Goal: Communication & Community: Answer question/provide support

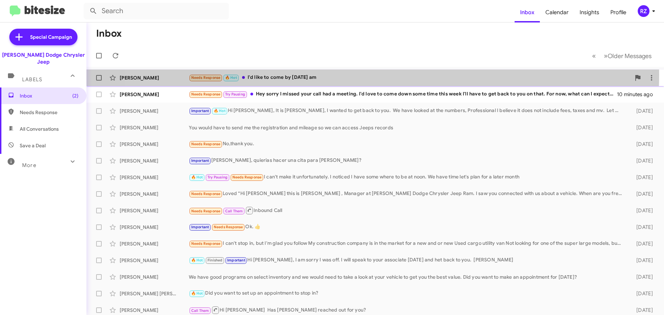
click at [348, 75] on div "Needs Response 🔥 Hot I'd like to come by [DATE] am" at bounding box center [410, 78] width 442 height 8
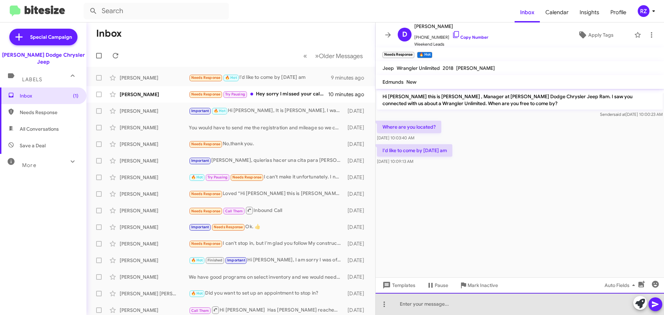
click at [421, 304] on div at bounding box center [520, 304] width 289 height 22
click at [421, 302] on div "175 Routec 10" at bounding box center [520, 304] width 289 height 22
click at [398, 302] on div "[STREET_ADDRESS]" at bounding box center [520, 304] width 289 height 22
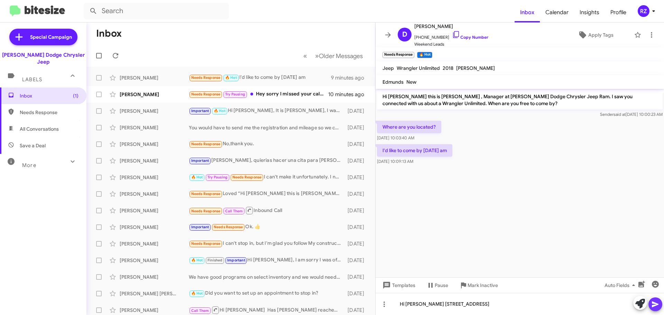
click at [655, 304] on icon at bounding box center [655, 304] width 8 height 8
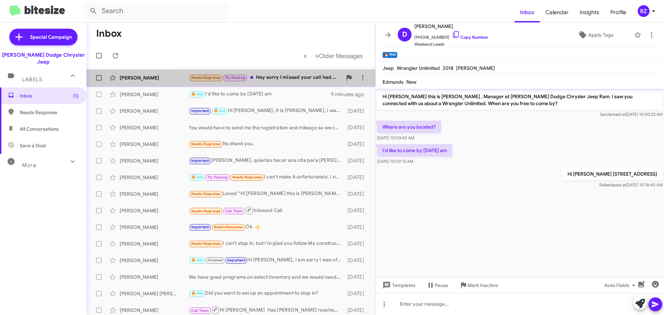
click at [307, 80] on div "Needs Response Try Pausing Hey sorry I missed your call had a meeting. I'd love…" at bounding box center [265, 78] width 153 height 8
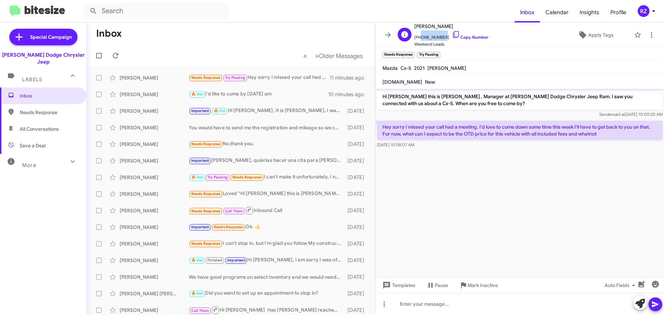
drag, startPoint x: 441, startPoint y: 37, endPoint x: 419, endPoint y: 36, distance: 22.1
click at [419, 36] on span "[PHONE_NUMBER] Copy Number" at bounding box center [451, 35] width 74 height 10
copy span "2674544688"
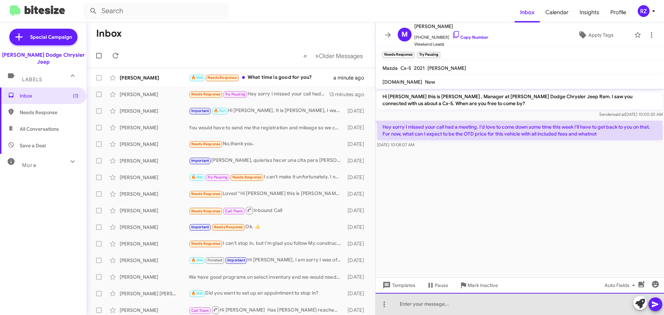
click at [411, 301] on div at bounding box center [520, 304] width 289 height 22
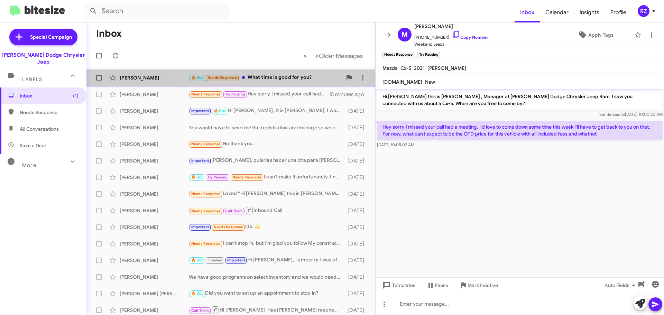
click at [316, 79] on div "🔥 Hot Needs Response What time is good for you?" at bounding box center [265, 78] width 153 height 8
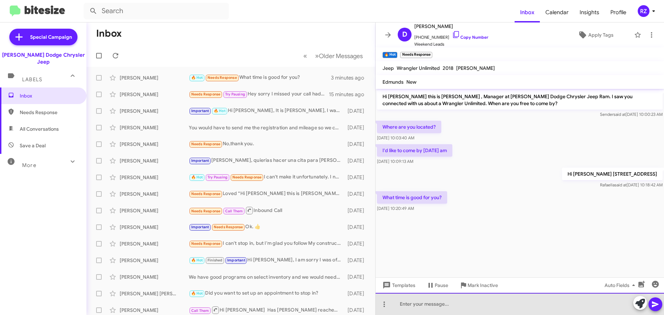
click at [436, 304] on div at bounding box center [520, 304] width 289 height 22
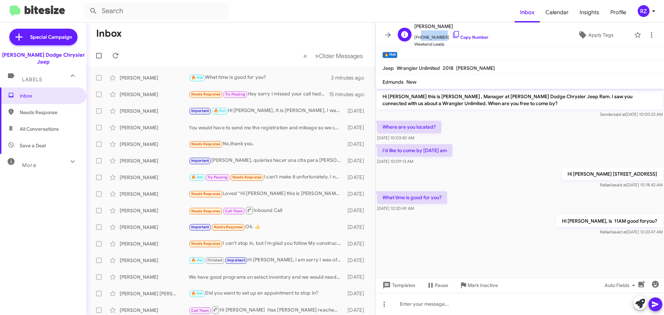
drag, startPoint x: 441, startPoint y: 37, endPoint x: 419, endPoint y: 40, distance: 22.0
click at [419, 40] on span "[PHONE_NUMBER] Copy Number" at bounding box center [451, 35] width 74 height 10
copy span "9084562102"
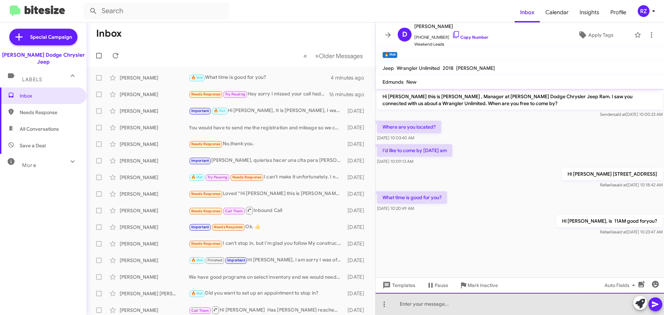
click at [402, 304] on div at bounding box center [520, 304] width 289 height 22
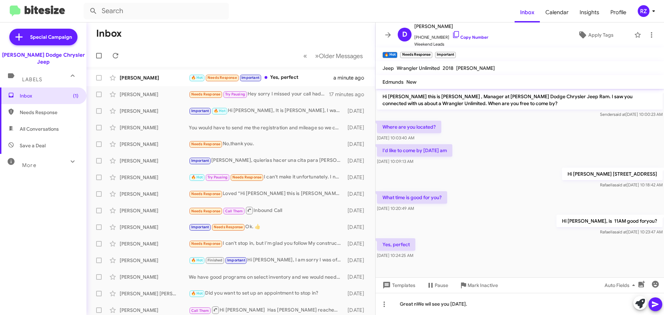
click at [652, 301] on icon at bounding box center [655, 304] width 8 height 8
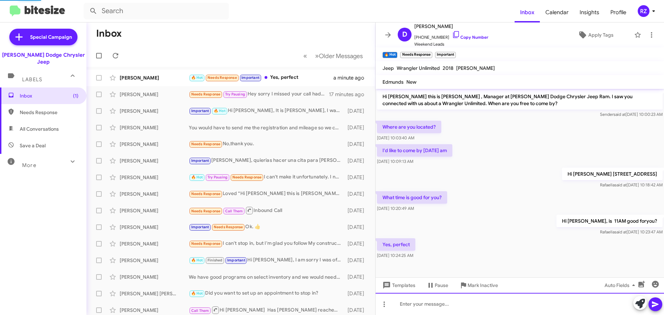
scroll to position [20, 0]
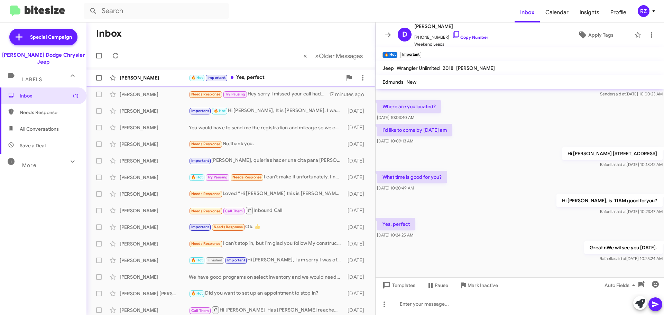
click at [274, 77] on div "🔥 Hot Important Yes, perfect" at bounding box center [265, 78] width 153 height 8
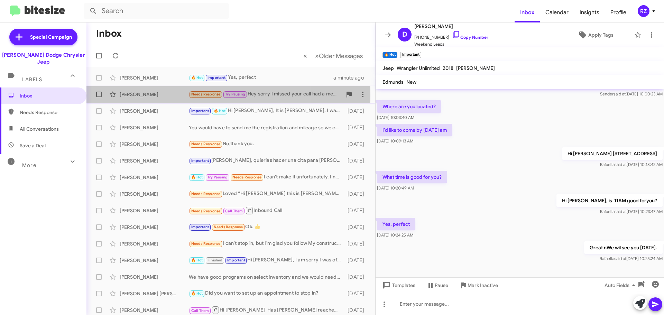
click at [165, 95] on div "[PERSON_NAME]" at bounding box center [154, 94] width 69 height 7
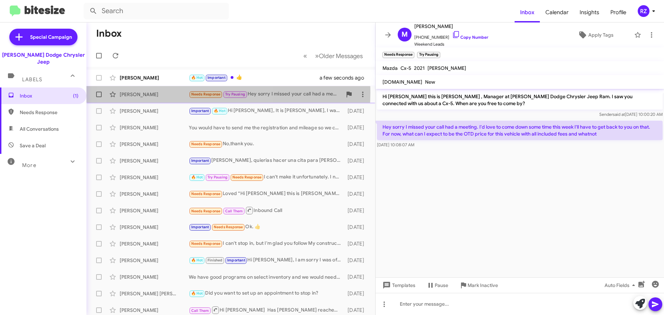
click at [190, 92] on small "Needs Response" at bounding box center [206, 94] width 33 height 7
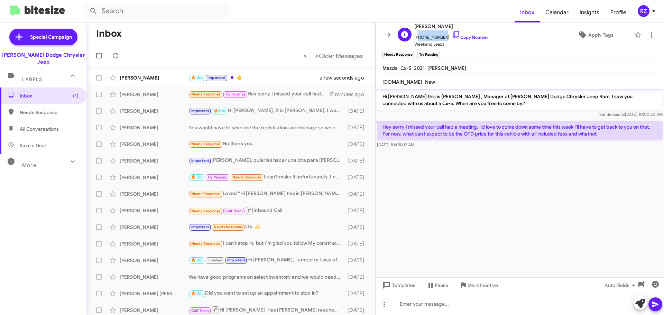
drag, startPoint x: 441, startPoint y: 36, endPoint x: 423, endPoint y: 35, distance: 17.3
click at [422, 35] on span "[PHONE_NUMBER] Copy Number" at bounding box center [451, 35] width 74 height 10
click at [463, 49] on mat-toolbar "Needs Response × Try Pausing ×" at bounding box center [520, 54] width 289 height 14
drag, startPoint x: 441, startPoint y: 38, endPoint x: 418, endPoint y: 38, distance: 22.8
click at [418, 38] on span "[PHONE_NUMBER] Copy Number" at bounding box center [451, 35] width 74 height 10
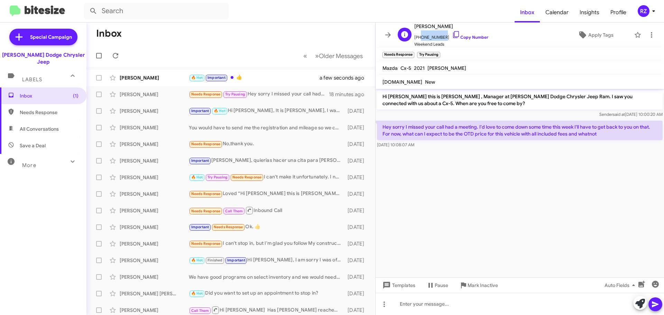
copy span "2674544688"
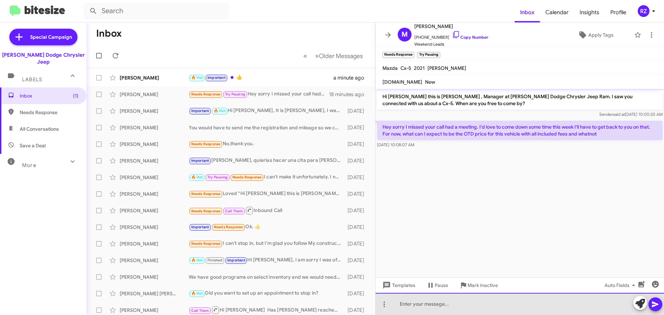
click at [425, 304] on div at bounding box center [520, 304] width 289 height 22
click at [419, 306] on div "Where vare you registering the vehicle?" at bounding box center [520, 304] width 289 height 22
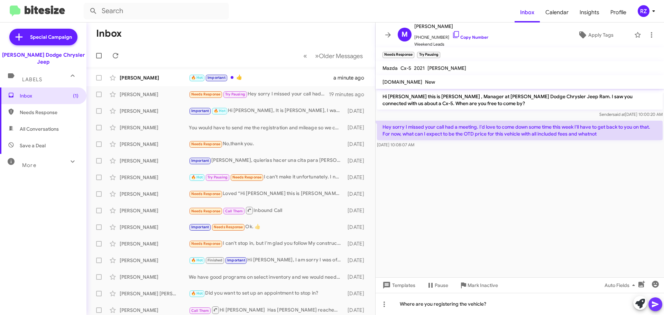
click at [653, 303] on icon at bounding box center [655, 305] width 7 height 6
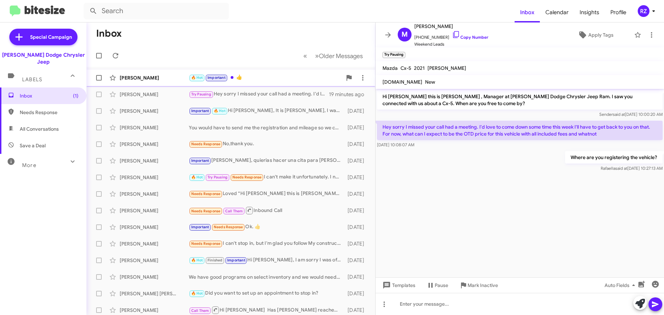
click at [249, 74] on div "🔥 Hot Important 👍" at bounding box center [265, 78] width 153 height 8
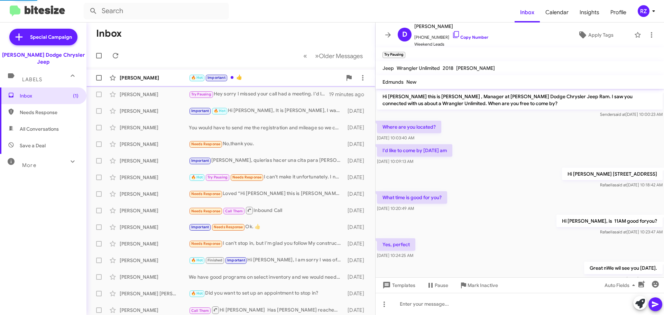
scroll to position [46, 0]
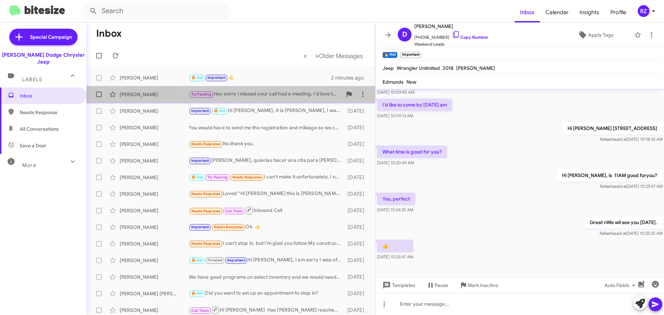
click at [270, 95] on div "Try Pausing Hey sorry I missed your call had a meeting. I'd love to come down s…" at bounding box center [265, 94] width 153 height 8
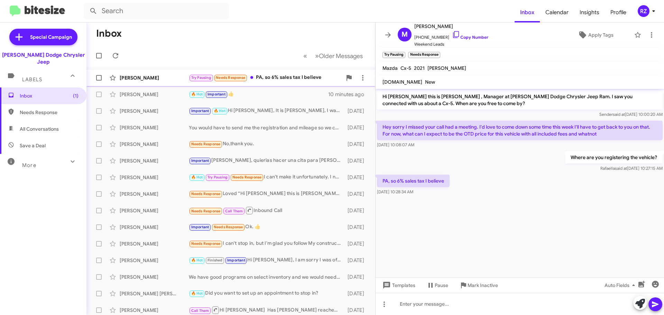
click at [316, 79] on div "Try Pausing Needs Response PA, so 6% sales tax I believe" at bounding box center [265, 78] width 153 height 8
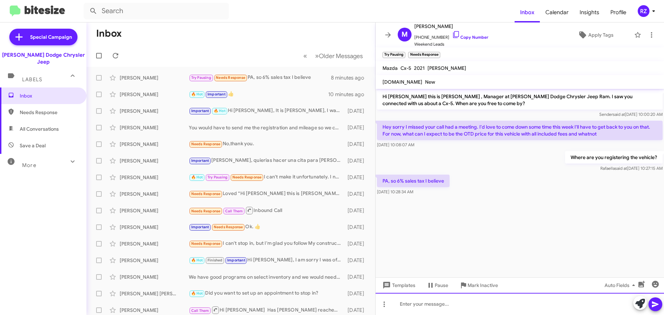
click at [416, 306] on div at bounding box center [520, 304] width 289 height 22
click at [517, 306] on div "The vehicle is listed for $21245.00 doc fee m$" at bounding box center [520, 304] width 289 height 22
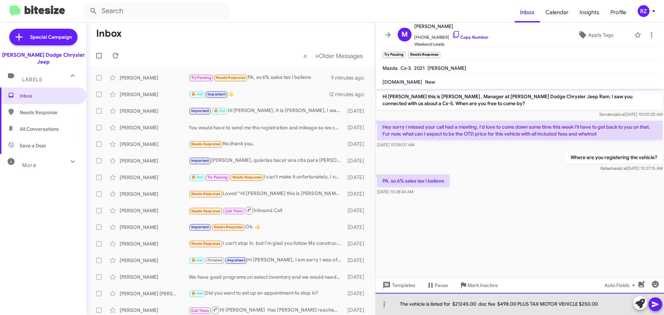
click at [539, 306] on div "The vehicle is listed for $21245.00 doc fee $498.00 PLUS TAX MOTOR VEHICLE $250…" at bounding box center [520, 304] width 289 height 22
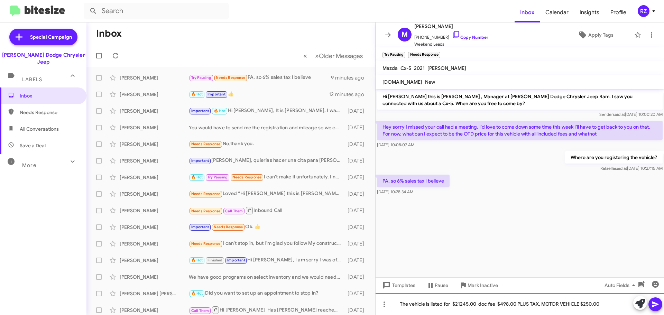
click at [605, 303] on div "The vehicle is listed for $21245.00 doc fee $498.00 PLUS TAX, MOTOR VEHICLE $25…" at bounding box center [520, 304] width 289 height 22
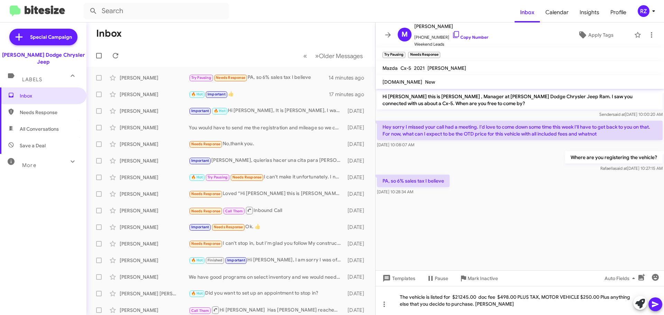
click at [657, 306] on icon at bounding box center [655, 304] width 8 height 8
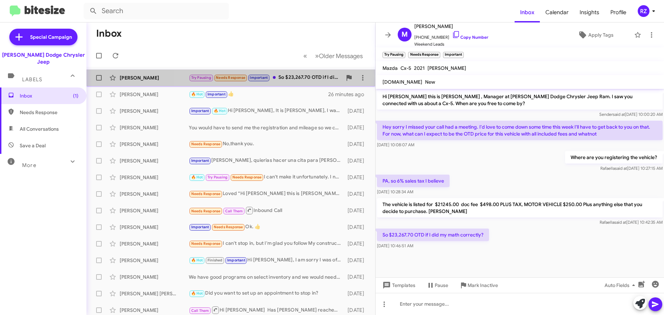
click at [281, 81] on div "Try Pausing Needs Response Important So $23,267.70 OTD if I did my math correct…" at bounding box center [265, 78] width 153 height 8
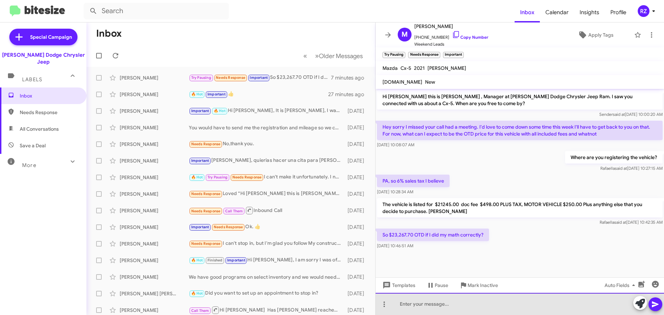
click at [418, 305] on div at bounding box center [520, 304] width 289 height 22
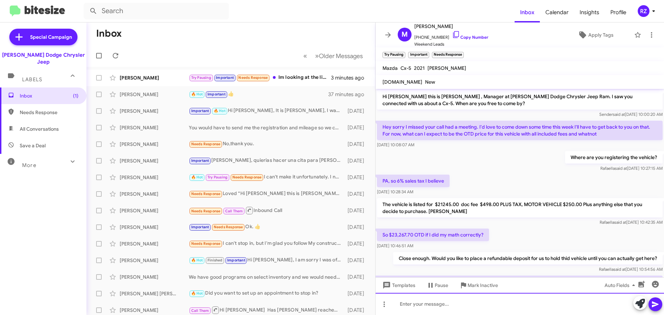
scroll to position [69, 0]
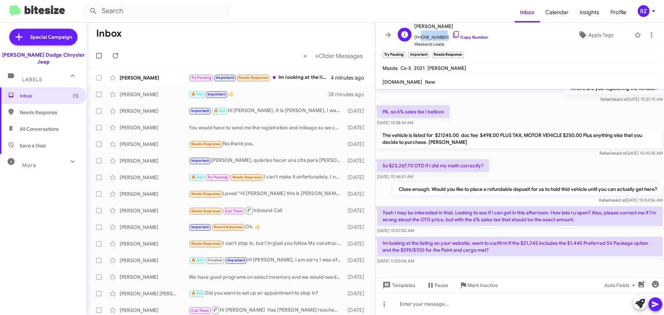
drag, startPoint x: 441, startPoint y: 38, endPoint x: 418, endPoint y: 39, distance: 22.5
click at [418, 39] on span "[PHONE_NUMBER] Copy Number" at bounding box center [451, 35] width 74 height 10
copy span "2674544688"
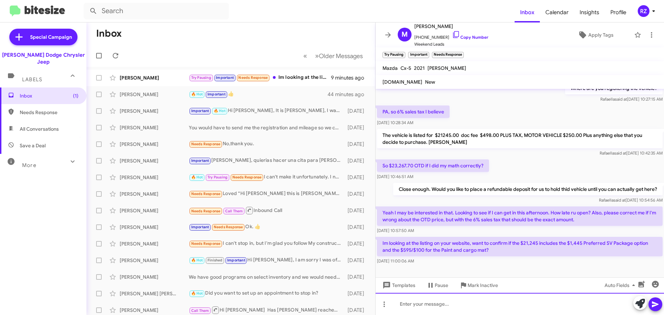
click at [418, 309] on div at bounding box center [520, 304] width 289 height 22
click at [422, 304] on div at bounding box center [520, 304] width 289 height 22
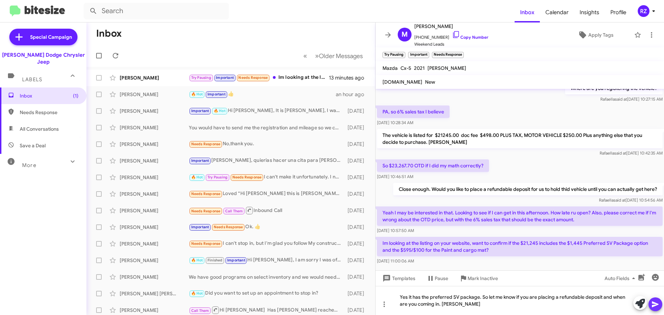
click at [654, 303] on icon at bounding box center [655, 305] width 7 height 6
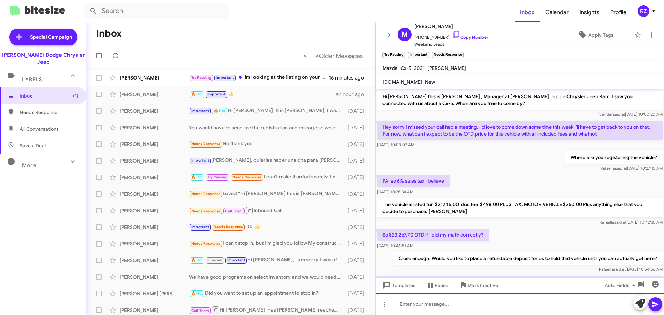
scroll to position [104, 0]
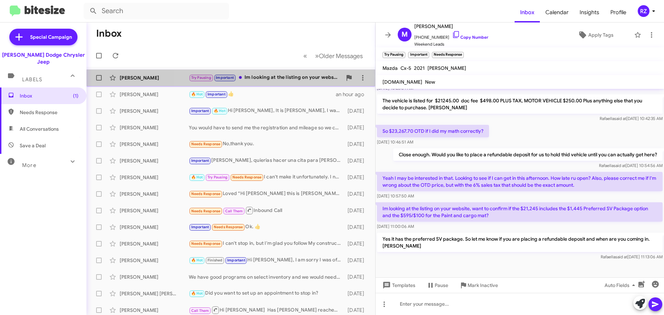
click at [290, 82] on div "[PERSON_NAME] Try Pausing Important Im looking at the listing on your website, …" at bounding box center [231, 78] width 278 height 14
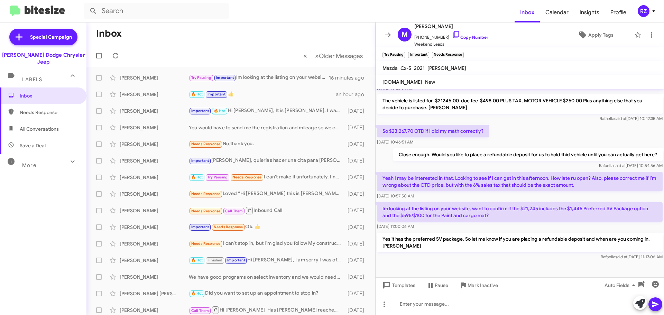
scroll to position [106, 0]
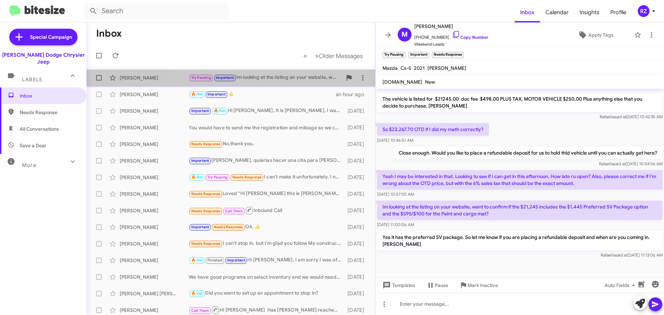
click at [312, 81] on div "Try Pausing Important Im looking at the listing on your website, want to confir…" at bounding box center [265, 78] width 153 height 8
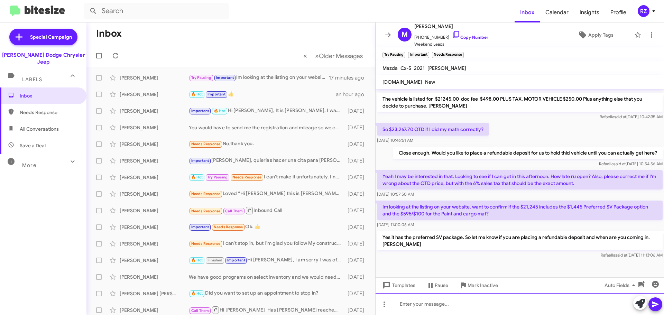
click at [419, 306] on div at bounding box center [520, 304] width 289 height 22
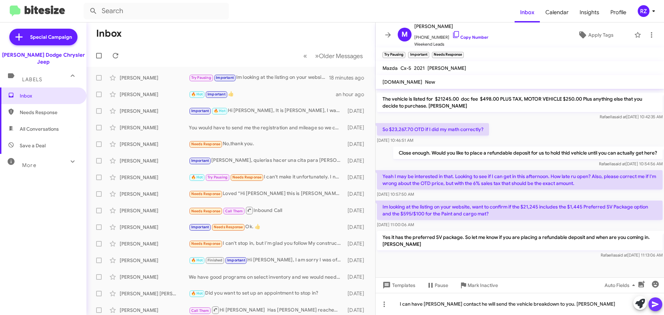
click at [656, 306] on icon at bounding box center [655, 304] width 8 height 8
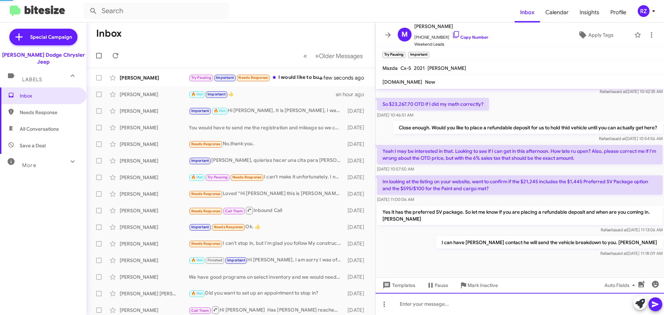
scroll to position [0, 0]
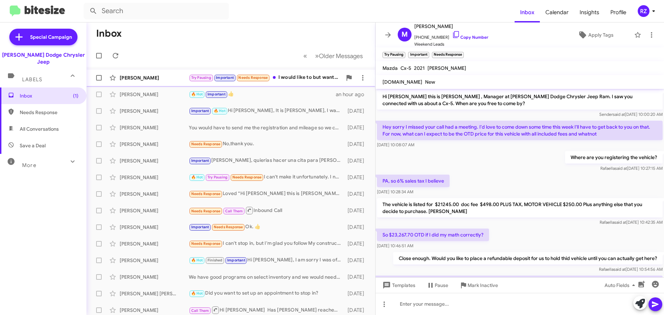
click at [284, 79] on div "Try Pausing Important Needs Response I would like to but want confirmation firs…" at bounding box center [265, 78] width 153 height 8
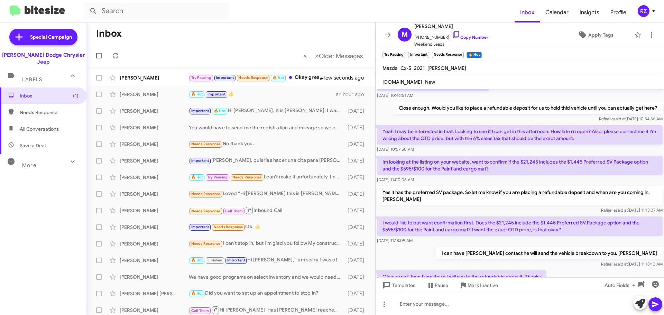
scroll to position [188, 0]
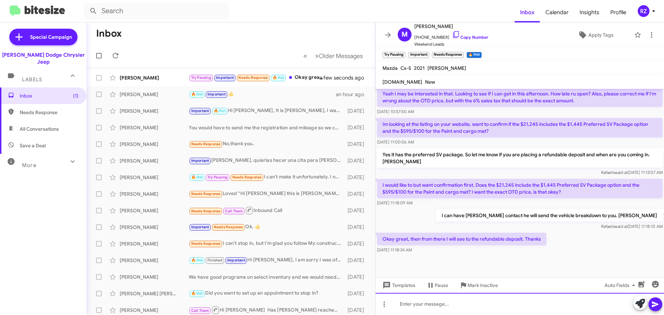
click at [431, 305] on div at bounding box center [520, 304] width 289 height 22
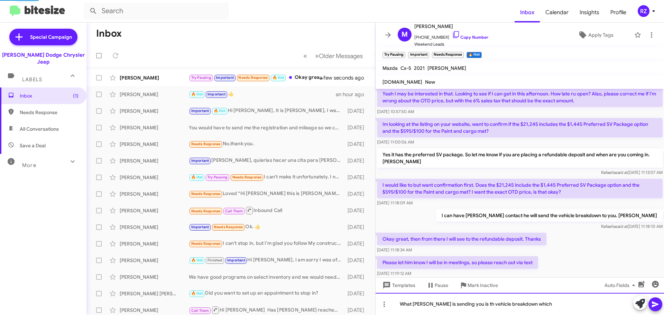
scroll to position [0, 0]
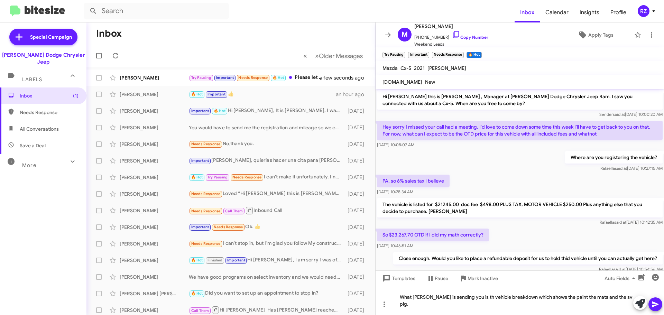
click at [655, 300] on span at bounding box center [655, 305] width 8 height 14
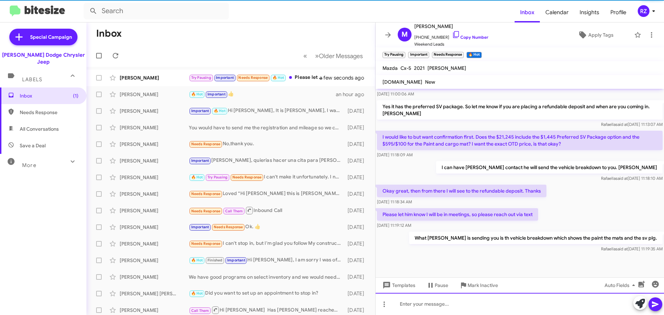
scroll to position [239, 0]
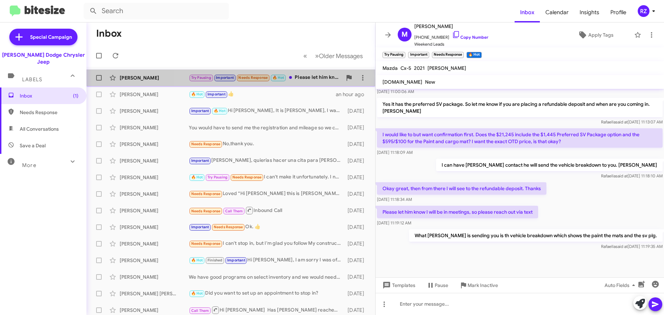
click at [294, 79] on div "Try Pausing Important Needs Response 🔥 Hot Please let him know I will be in mee…" at bounding box center [265, 78] width 153 height 8
click at [321, 79] on div "Try Pausing Important Needs Response 🔥 Hot Please let him know I will be in mee…" at bounding box center [265, 78] width 153 height 8
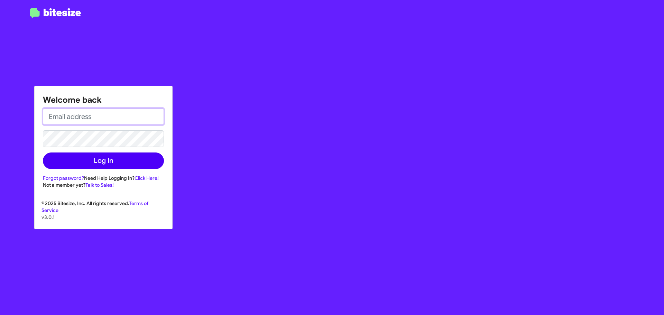
type input "[EMAIL_ADDRESS][DOMAIN_NAME]"
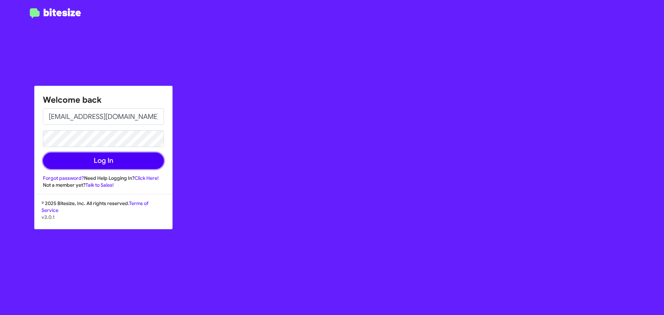
click at [110, 167] on button "Log In" at bounding box center [103, 161] width 121 height 17
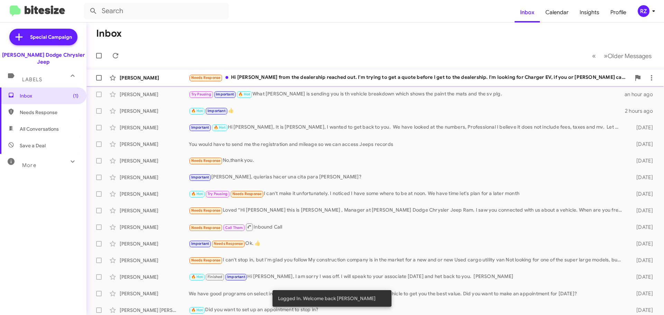
click at [358, 77] on div "Needs Response Hi Patti Chris from the dealership reached out. I'm trying to ge…" at bounding box center [410, 78] width 442 height 8
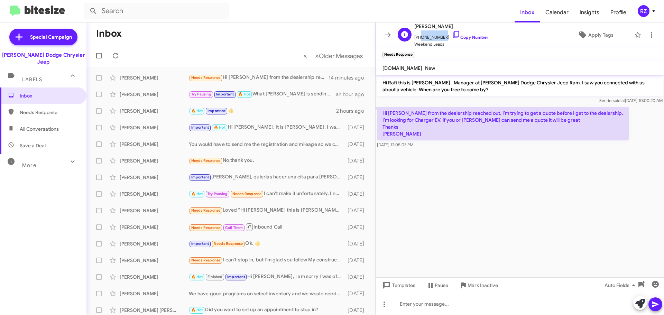
drag, startPoint x: 440, startPoint y: 37, endPoint x: 418, endPoint y: 38, distance: 22.9
click at [418, 38] on span "+16463003135 Copy Number" at bounding box center [451, 35] width 74 height 10
drag, startPoint x: 424, startPoint y: 30, endPoint x: 442, endPoint y: 254, distance: 224.9
click at [442, 254] on cdk-virtual-scroll-viewport "Hi Rafi this is Patti Z , Manager at Nielsen Dodge Chrysler Jeep Ram. I saw you…" at bounding box center [520, 176] width 289 height 202
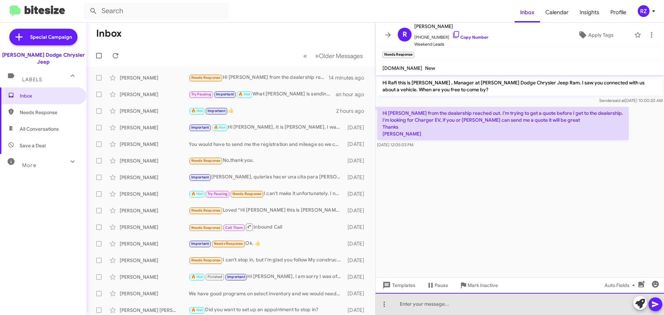
click at [422, 307] on div at bounding box center [520, 304] width 289 height 22
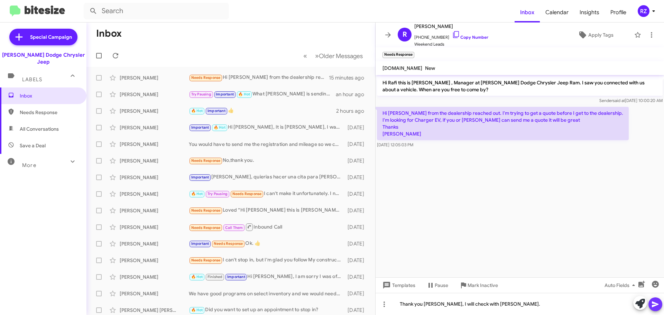
click at [654, 305] on icon at bounding box center [655, 305] width 7 height 6
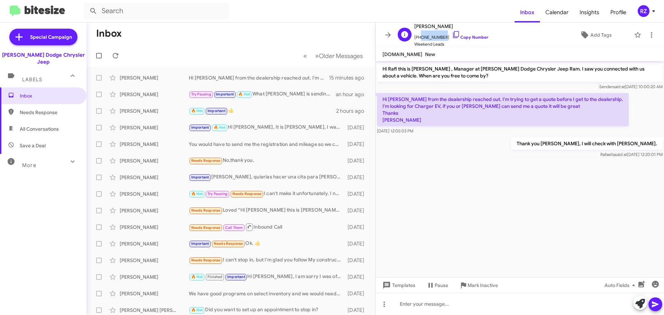
drag, startPoint x: 441, startPoint y: 39, endPoint x: 419, endPoint y: 39, distance: 21.8
click at [419, 39] on span "+16463003135 Copy Number" at bounding box center [451, 35] width 74 height 10
copy span "6463003135"
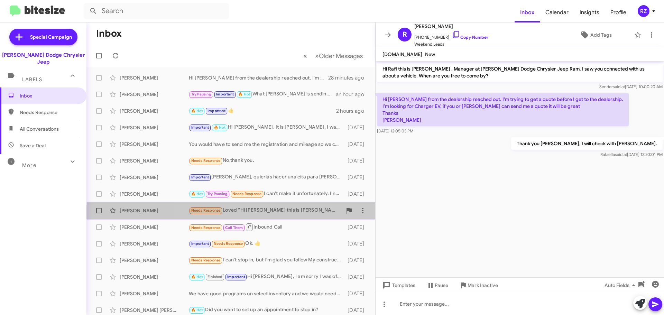
click at [280, 217] on div "Joseph Caputo Needs Response Loved “Hi Joseph this is Patti Z , Manager at Niel…" at bounding box center [231, 211] width 278 height 14
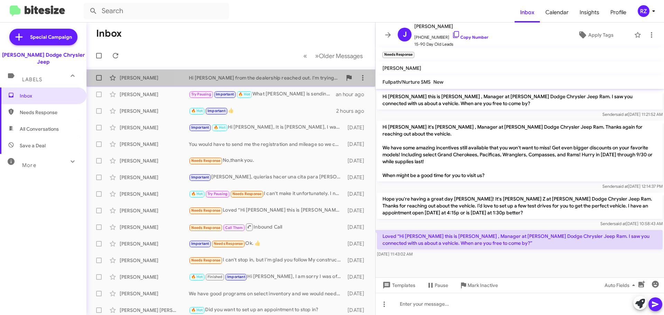
click at [247, 82] on div "Rafi Buchnick Hi Patti Chris from the dealership reached out. I'm trying to get…" at bounding box center [231, 78] width 278 height 14
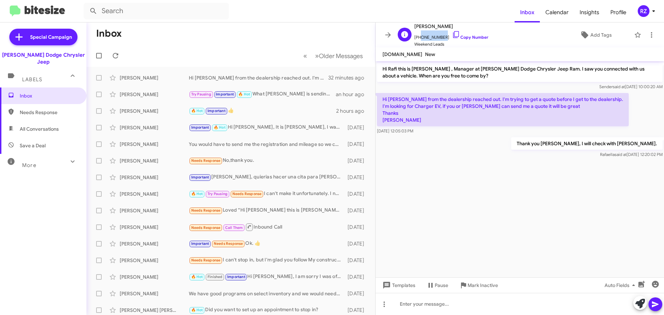
drag, startPoint x: 441, startPoint y: 39, endPoint x: 419, endPoint y: 37, distance: 21.9
click at [419, 37] on span "+16463003135 Copy Number" at bounding box center [451, 35] width 74 height 10
copy span "6463003135"
